Goal: Information Seeking & Learning: Check status

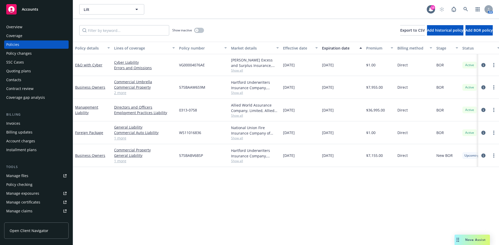
click at [47, 28] on div "Overview" at bounding box center [36, 27] width 60 height 8
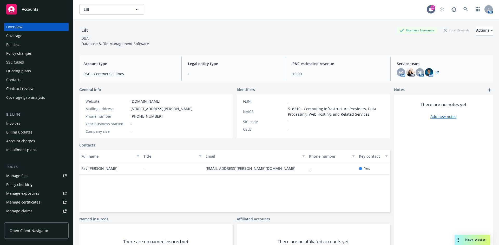
click at [146, 102] on link "[DOMAIN_NAME]" at bounding box center [145, 101] width 30 height 5
click at [35, 43] on div "Policies" at bounding box center [36, 45] width 60 height 8
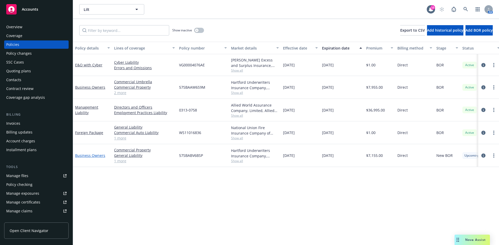
click at [95, 156] on link "Business Owners" at bounding box center [90, 155] width 30 height 5
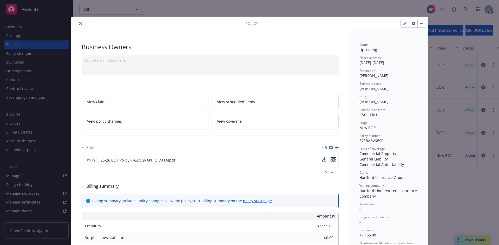
click at [331, 161] on icon "preview file" at bounding box center [333, 160] width 5 height 4
click at [77, 24] on button "close" at bounding box center [80, 23] width 6 height 6
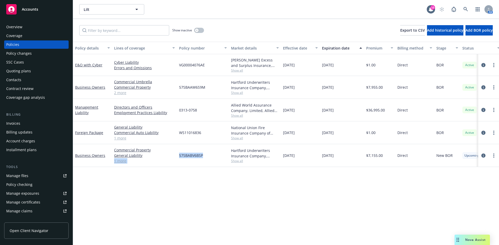
drag, startPoint x: 176, startPoint y: 156, endPoint x: 204, endPoint y: 158, distance: 28.7
click at [204, 158] on div "Business Owners Commercial Property General Liability Commercial Auto Liability…" at bounding box center [323, 155] width 501 height 23
click at [205, 158] on div "57SBABV6BSP" at bounding box center [203, 155] width 52 height 23
click at [204, 154] on div "57SBABV6BSP" at bounding box center [203, 155] width 52 height 23
drag, startPoint x: 179, startPoint y: 155, endPoint x: 203, endPoint y: 155, distance: 23.4
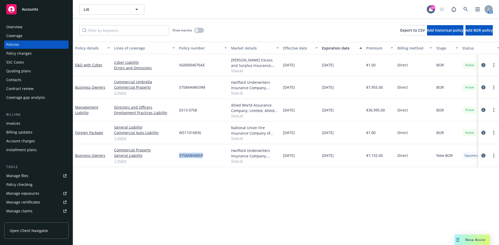
click at [203, 155] on span "57SBABV6BSP" at bounding box center [191, 155] width 24 height 5
copy span "57SBABV6BSP"
click at [158, 172] on div "Policy details Lines of coverage Policy number Market details Effective date Ex…" at bounding box center [286, 144] width 426 height 204
click at [32, 70] on div "Quoting plans" at bounding box center [36, 71] width 60 height 8
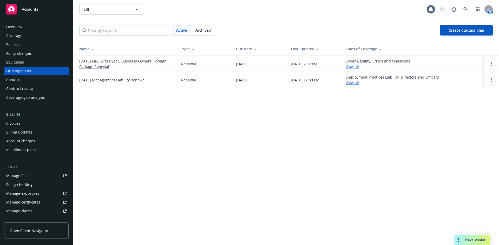
click at [120, 63] on link "[DATE] E&O with Cyber, Business Owners, Foreign Package Renewal" at bounding box center [126, 63] width 94 height 11
